Goal: Obtain resource: Download file/media

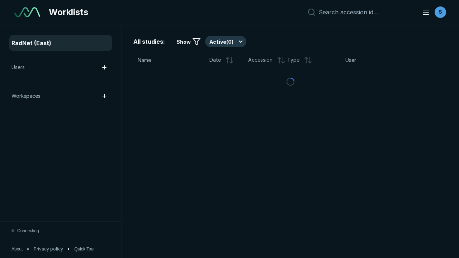
scroll to position [1960, 2989]
